Goal: Obtain resource: Obtain resource

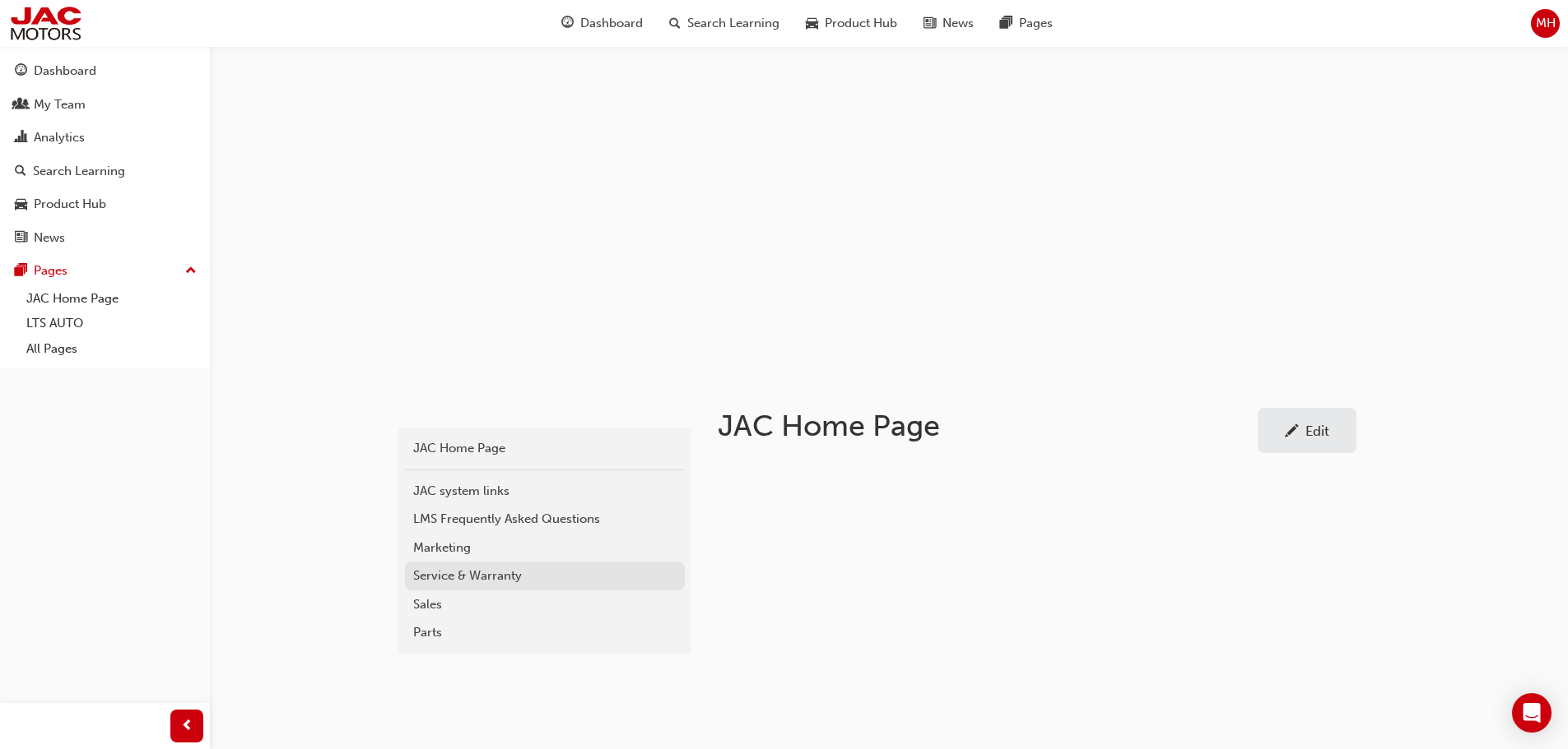
click at [477, 575] on div "Service & Warranty" at bounding box center [544, 577] width 263 height 19
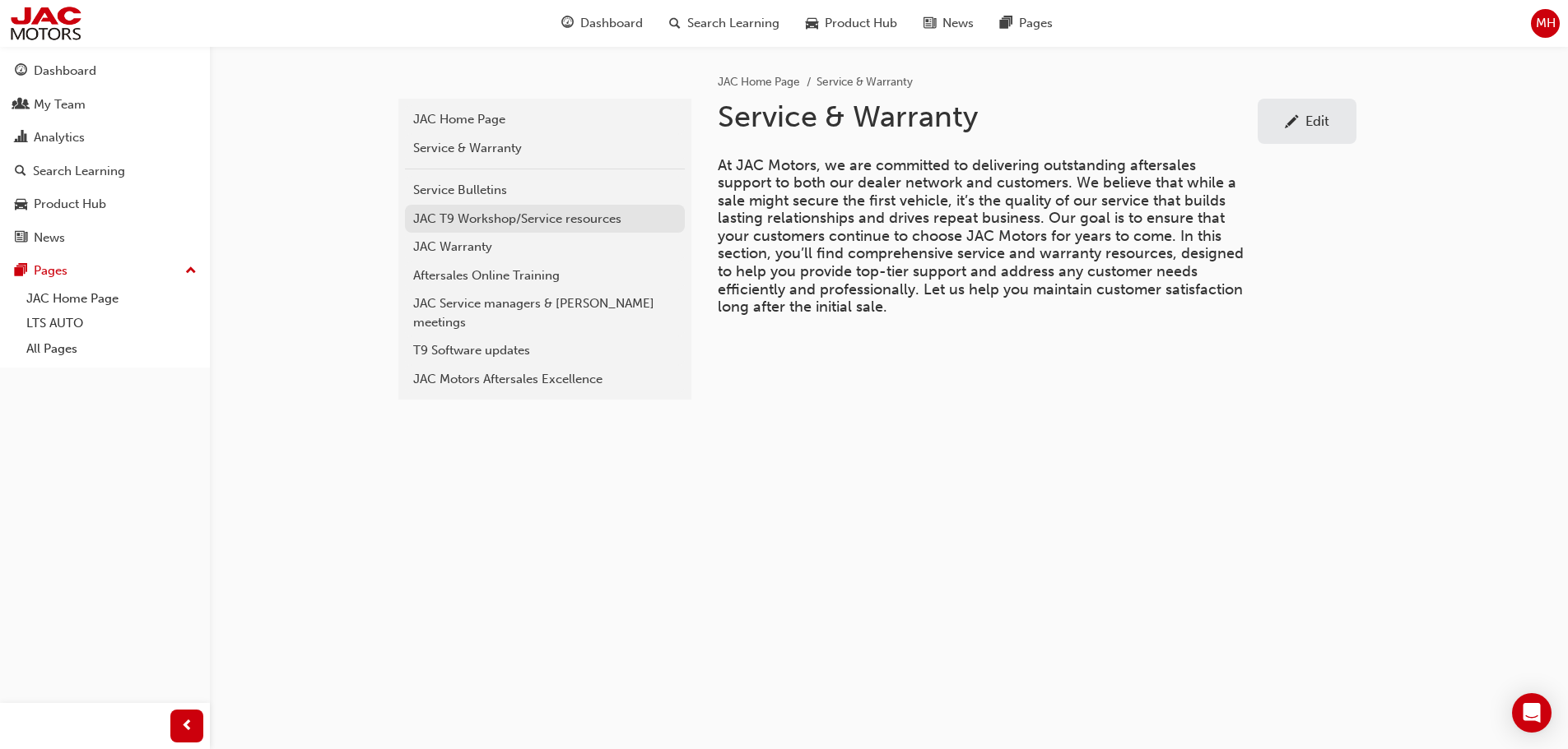
click at [501, 218] on div "JAC T9 Workshop/Service resources" at bounding box center [544, 219] width 263 height 19
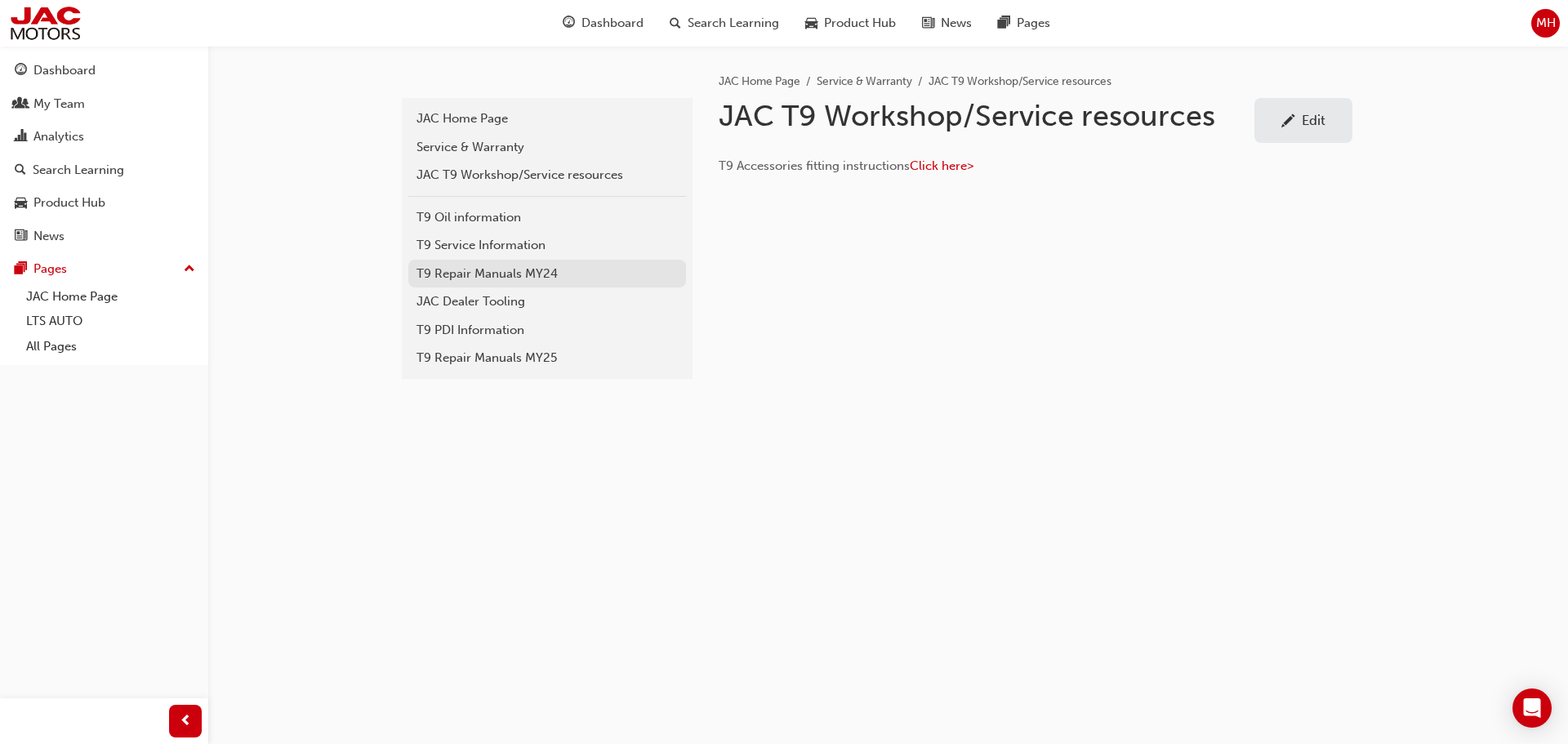
click at [533, 275] on div "T9 Repair Manuals MY24" at bounding box center [547, 274] width 261 height 19
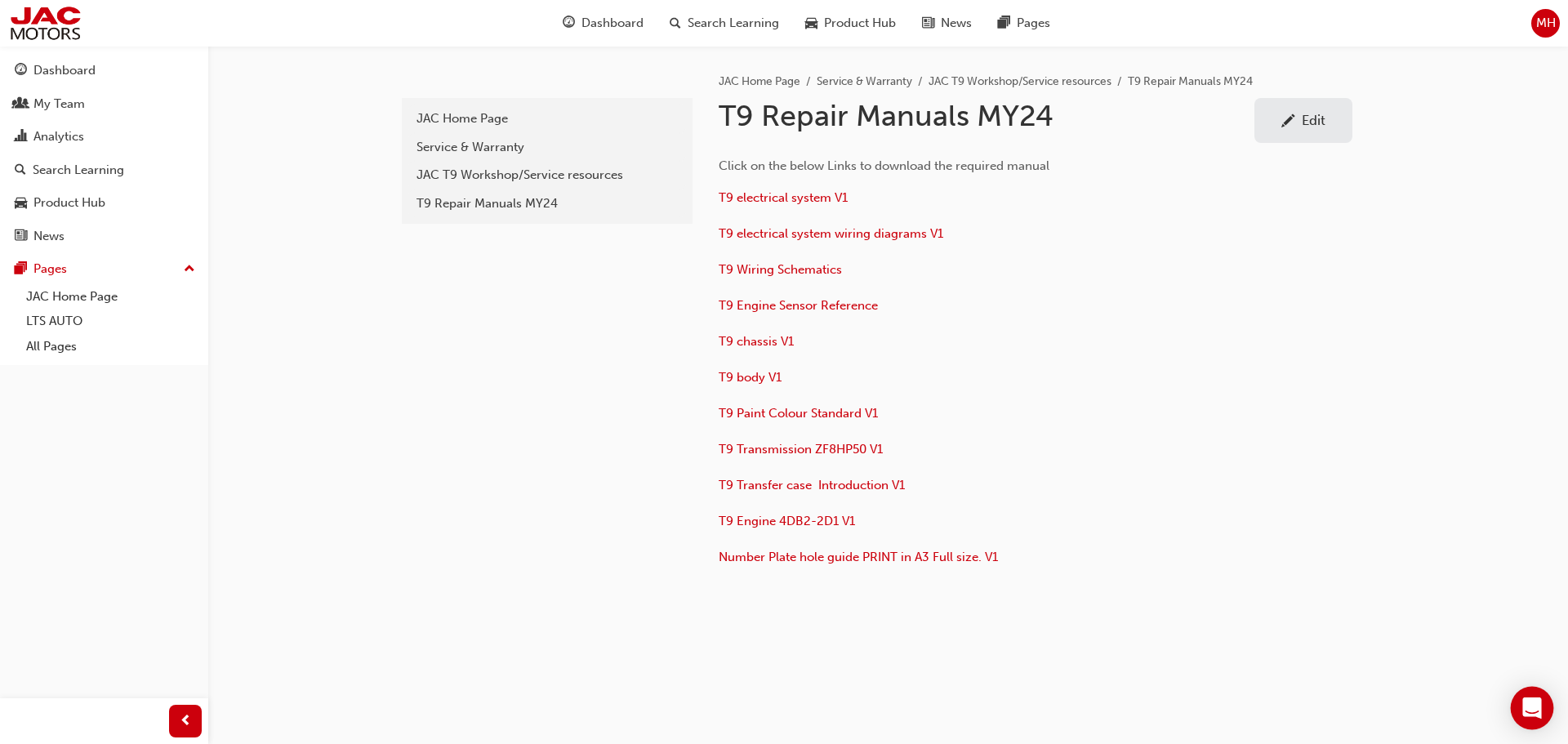
click at [1527, 708] on icon "Open Intercom Messenger" at bounding box center [1531, 708] width 19 height 21
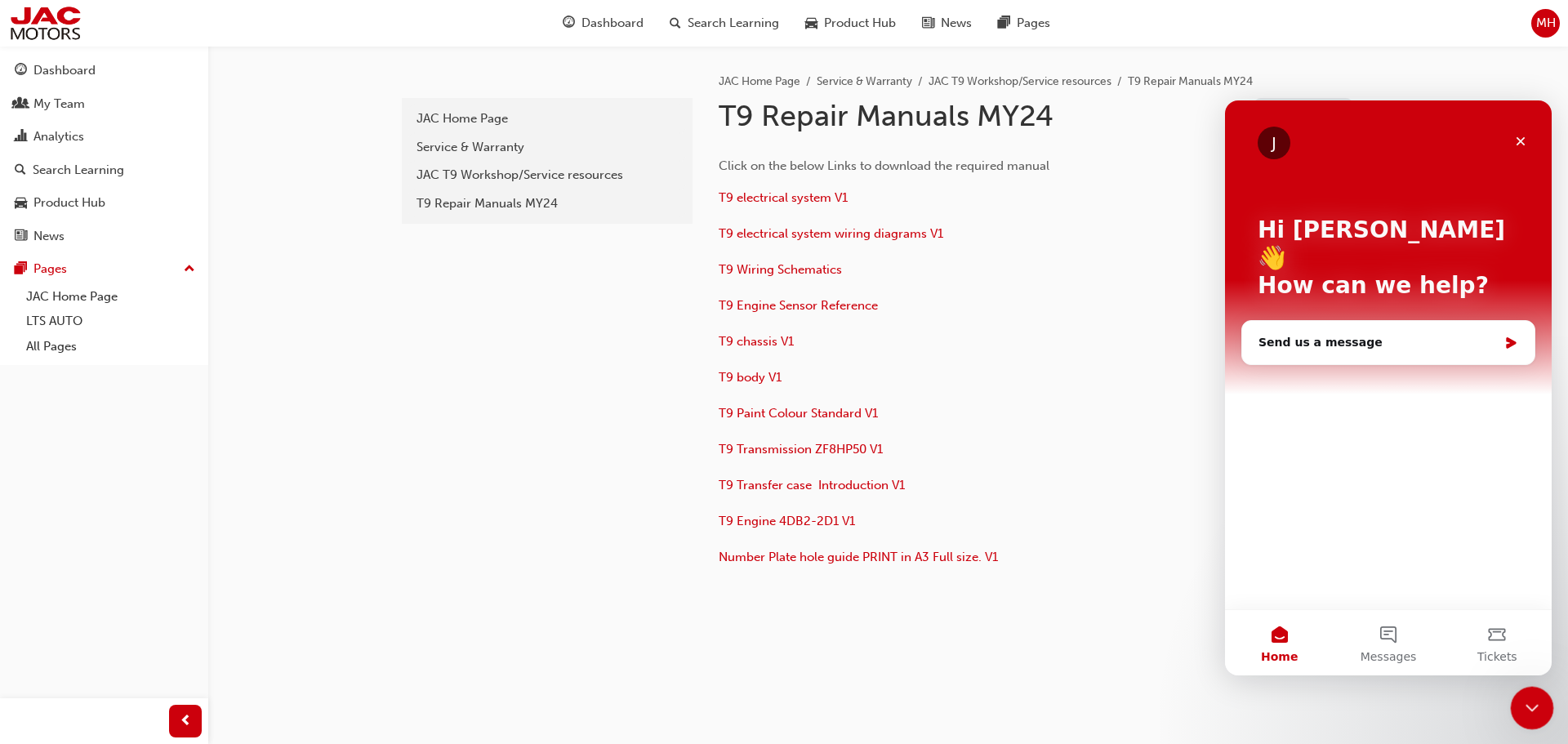
click at [1530, 711] on icon "Close Intercom Messenger" at bounding box center [1529, 706] width 20 height 20
